Goal: Transaction & Acquisition: Book appointment/travel/reservation

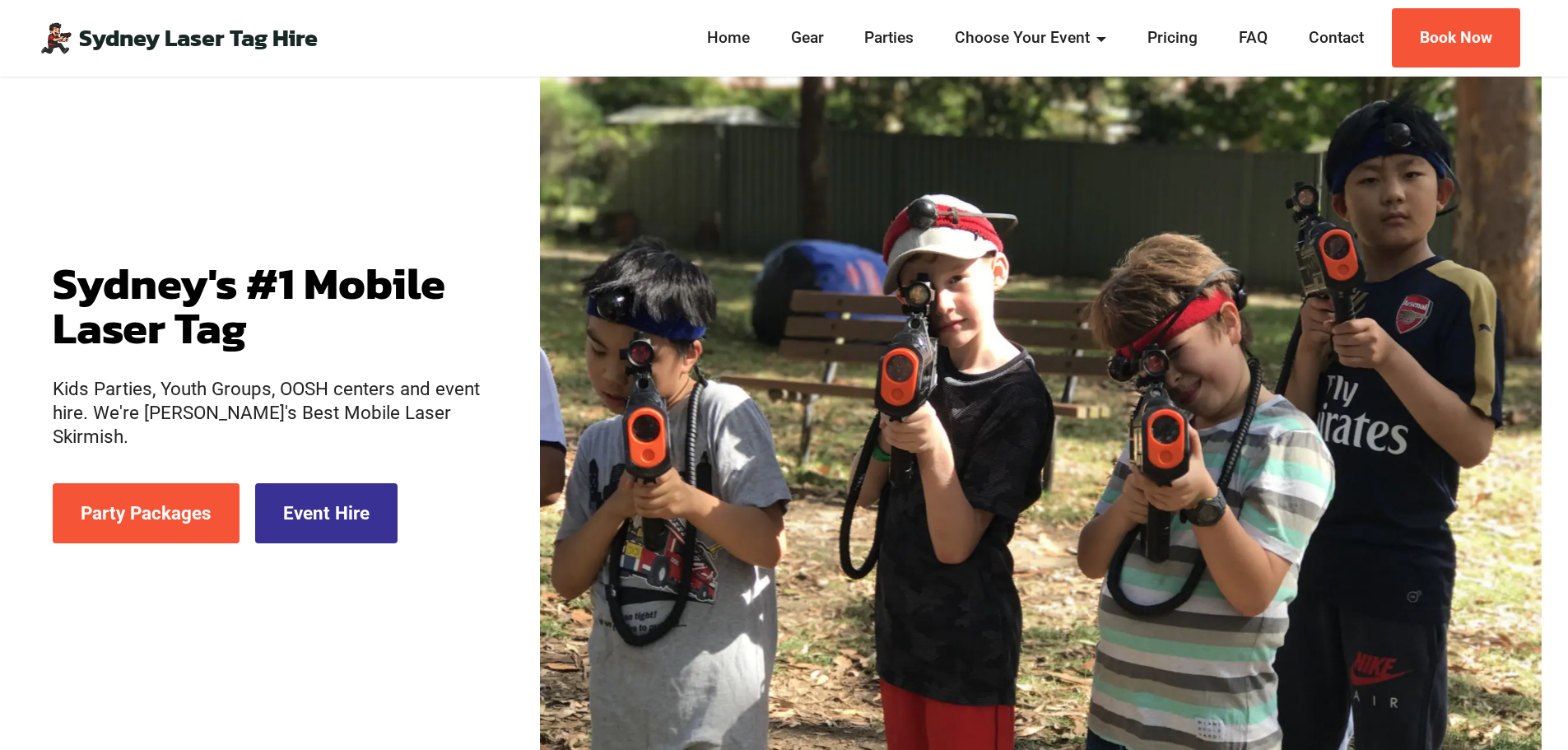
scroll to position [165, 0]
click at [299, 482] on link "Event Hire" at bounding box center [326, 512] width 143 height 60
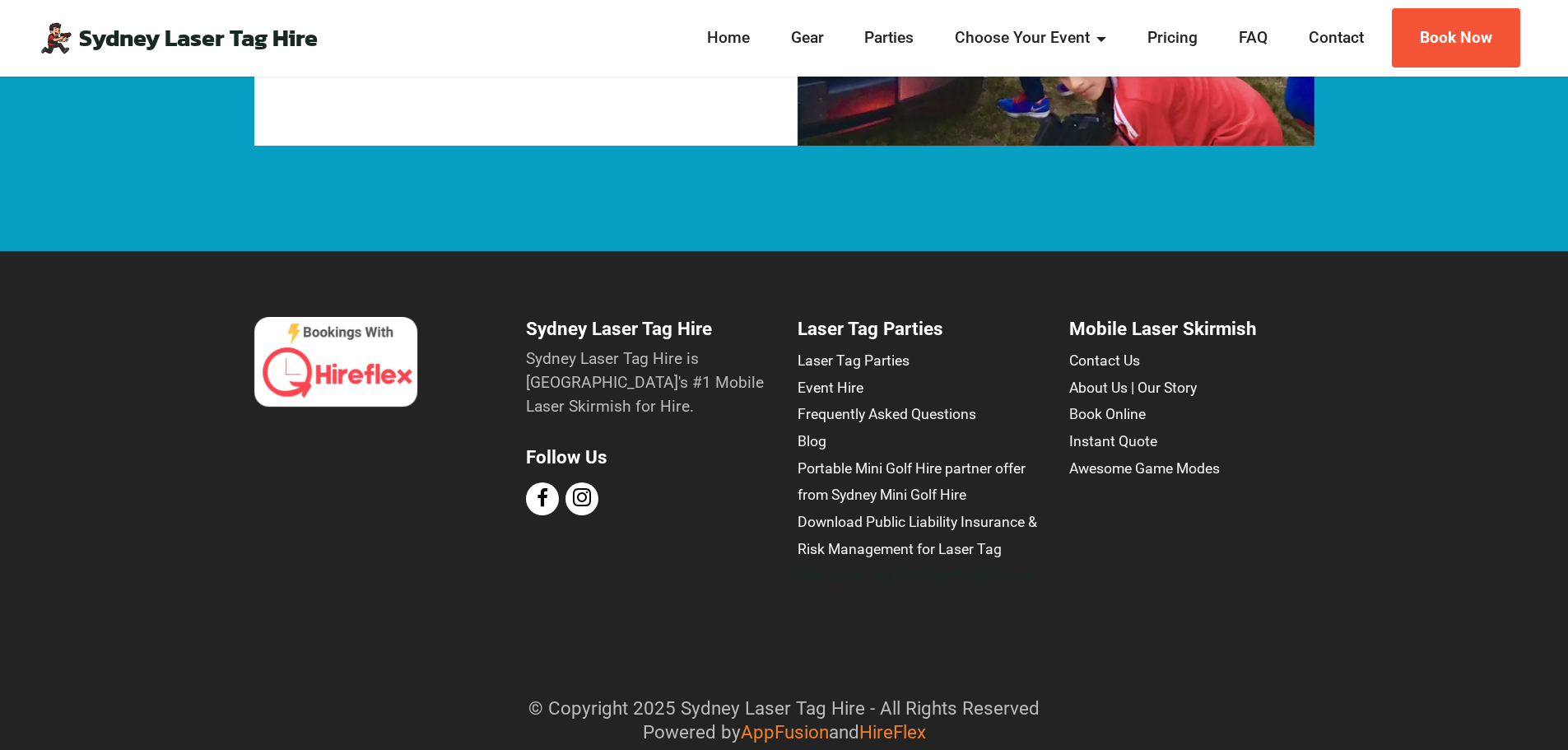
scroll to position [3341, 0]
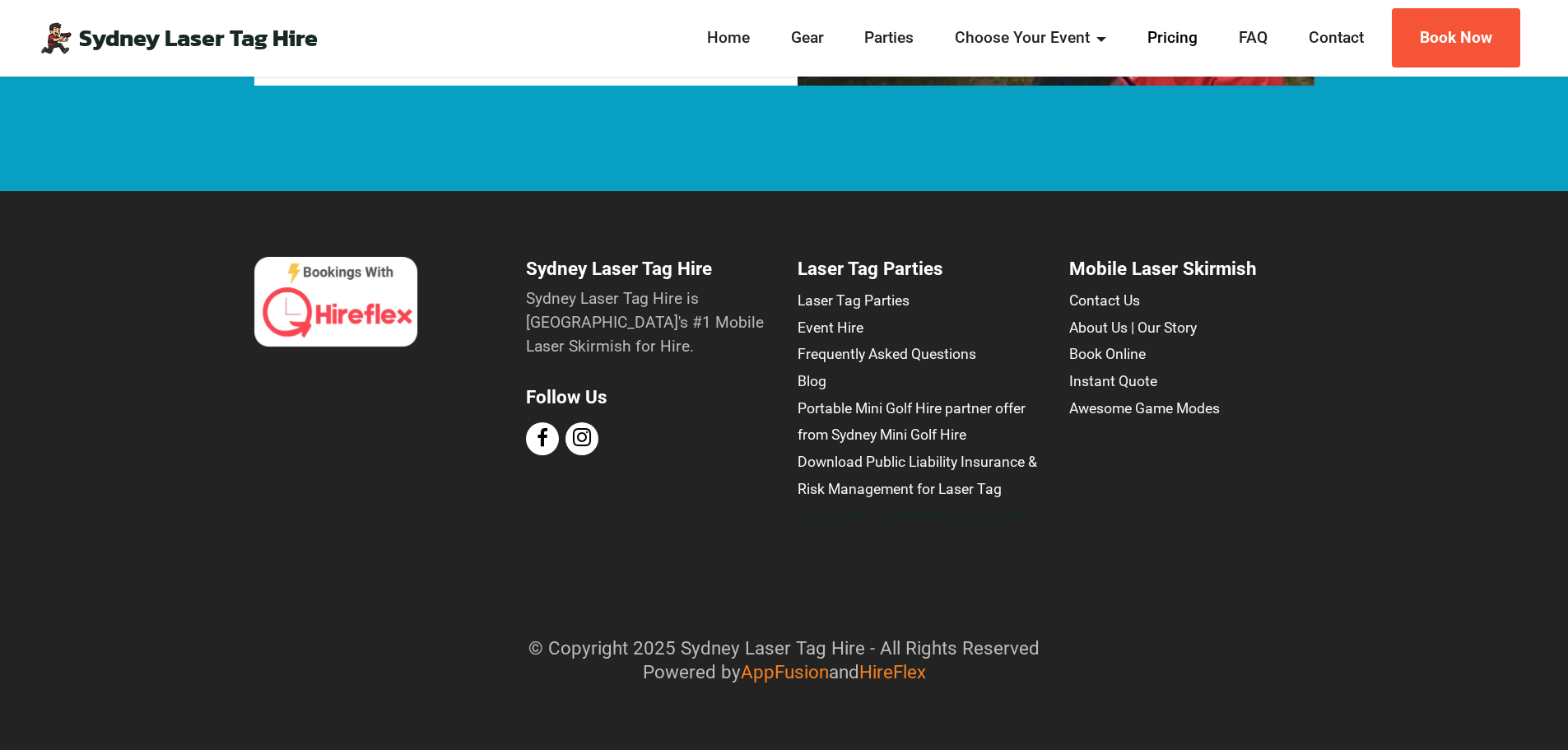
click at [1194, 38] on link "Pricing" at bounding box center [1172, 38] width 60 height 24
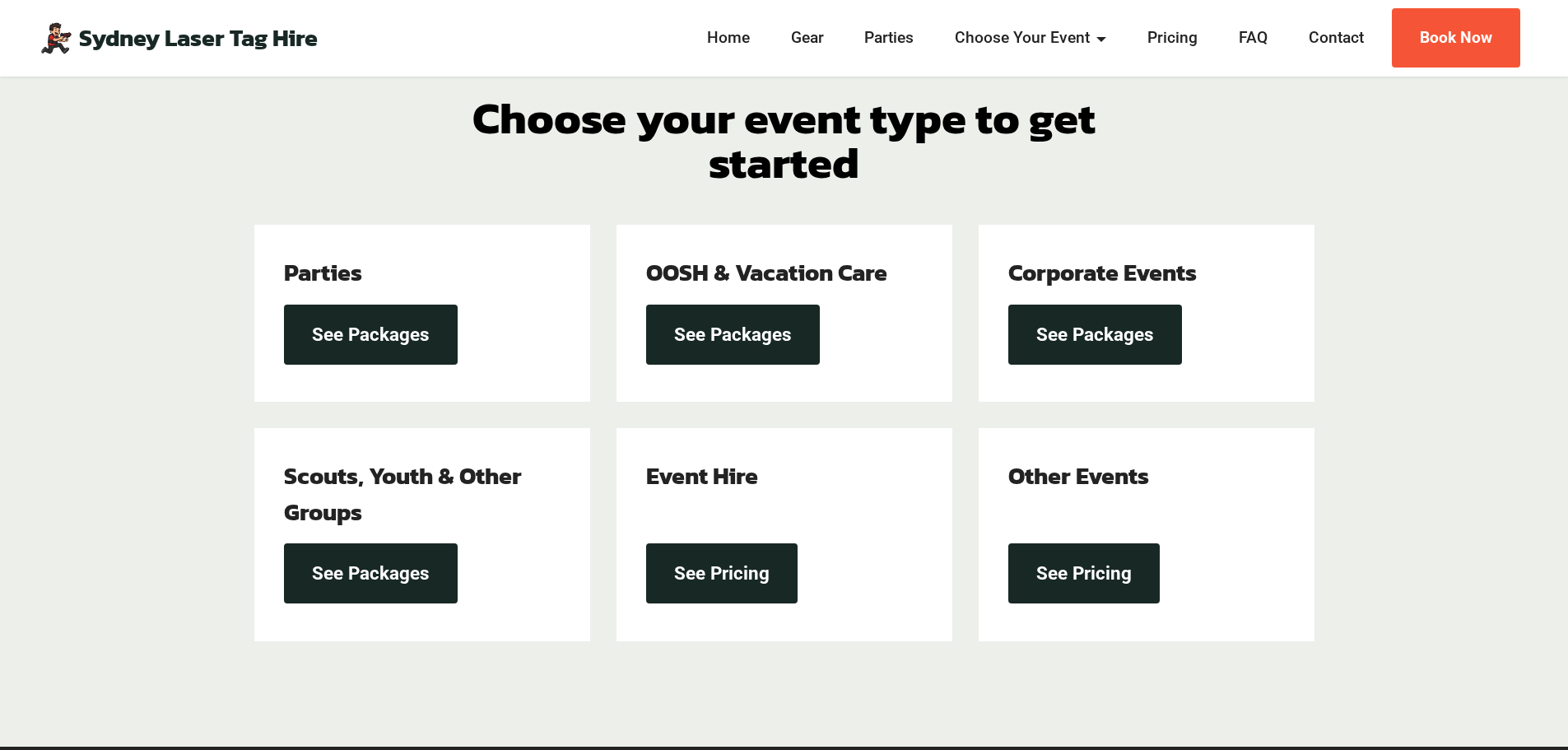
scroll to position [509, 0]
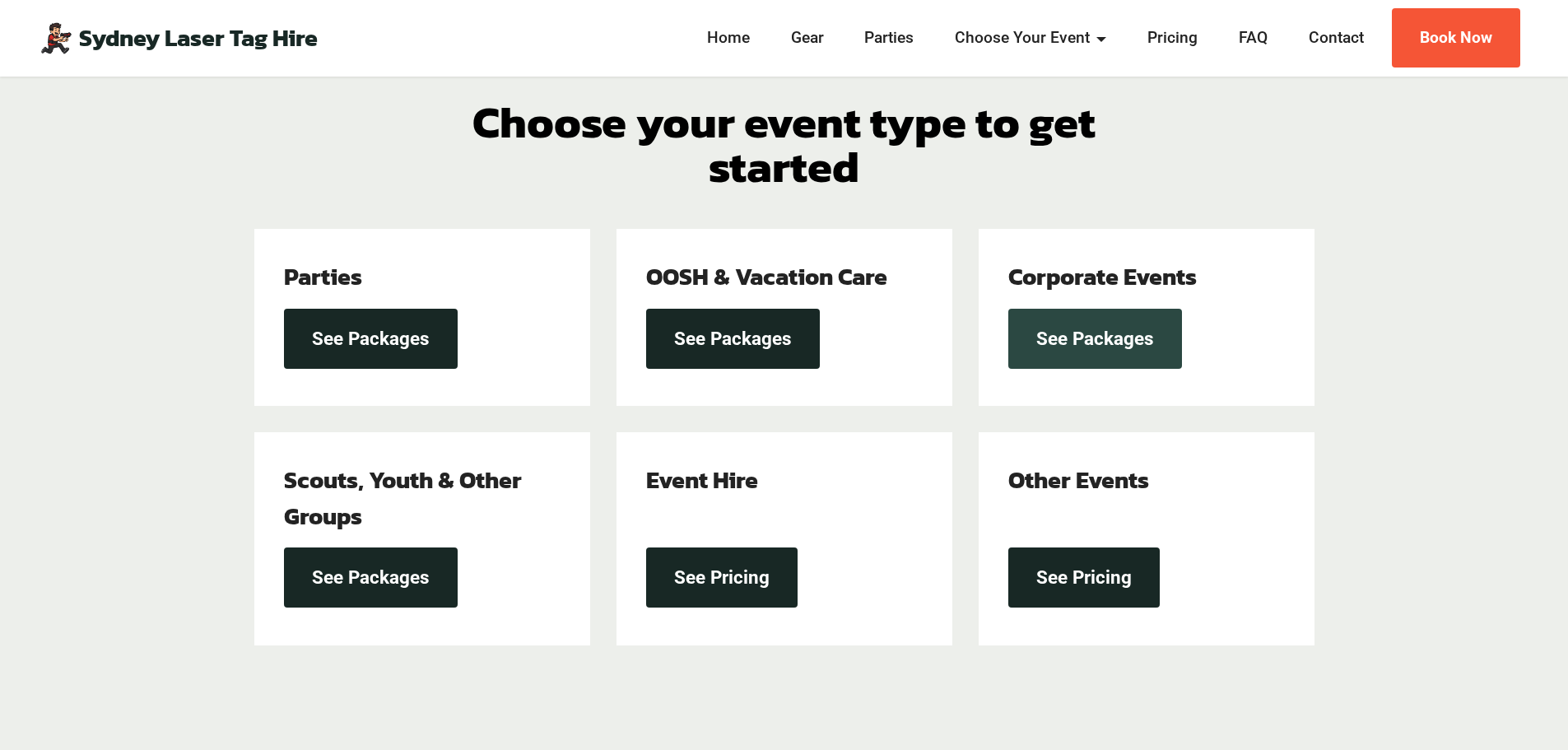
click at [1157, 330] on link "See Packages" at bounding box center [1095, 338] width 174 height 60
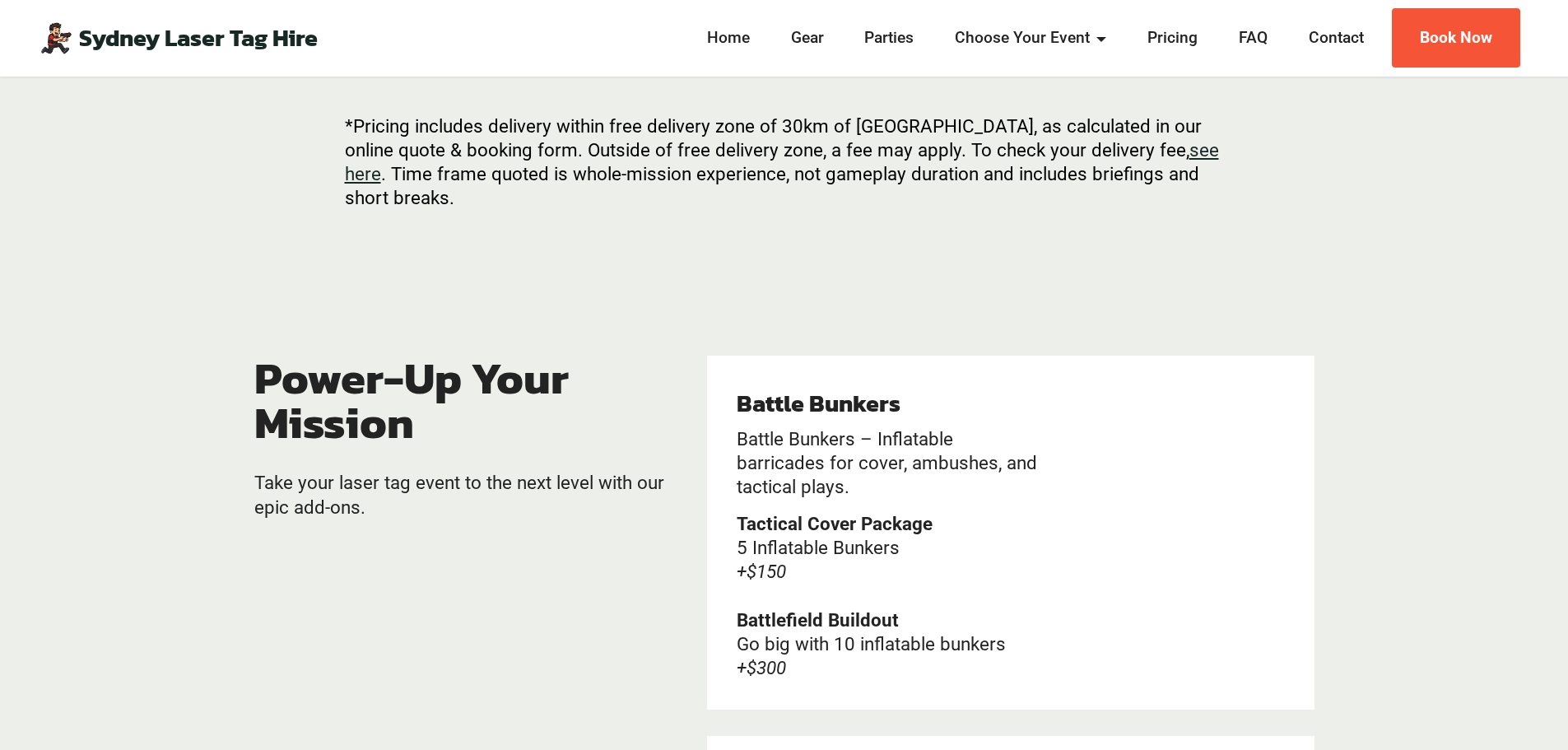
scroll to position [1563, 0]
